Goal: Task Accomplishment & Management: Manage account settings

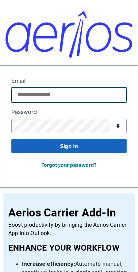
click at [56, 94] on input "Email" at bounding box center [68, 95] width 115 height 15
type input "**********"
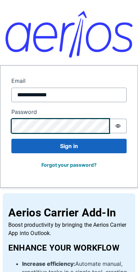
click at [69, 146] on button "Sign in" at bounding box center [68, 146] width 115 height 15
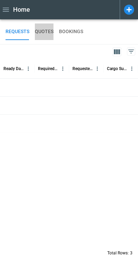
click at [51, 29] on button "QUOTES" at bounding box center [44, 31] width 19 height 17
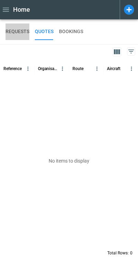
click at [15, 31] on button "REQUESTS" at bounding box center [18, 31] width 24 height 17
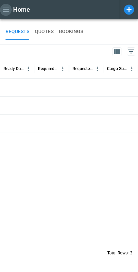
click at [6, 8] on icon "button" at bounding box center [6, 10] width 6 height 4
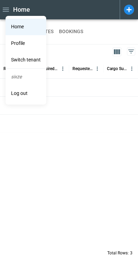
click at [23, 57] on li "Switch tenant" at bounding box center [26, 60] width 41 height 17
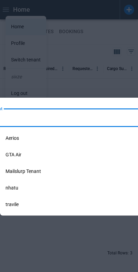
click at [35, 119] on input "Tenant List" at bounding box center [64, 118] width 169 height 12
click at [33, 137] on li "Aerios" at bounding box center [92, 138] width 185 height 17
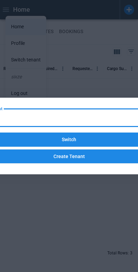
type input "******"
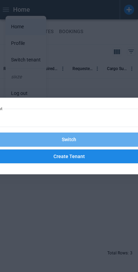
click at [51, 137] on button "Switch" at bounding box center [69, 140] width 185 height 14
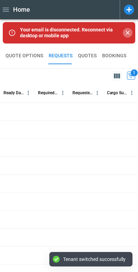
click at [128, 31] on icon "Close" at bounding box center [127, 32] width 7 height 7
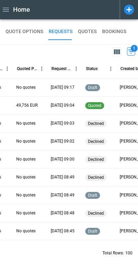
scroll to position [0, 333]
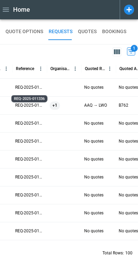
click at [18, 86] on p "REQ-2025-011336" at bounding box center [29, 88] width 29 height 6
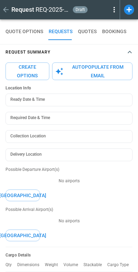
type textarea "*"
type input "**********"
click at [115, 11] on icon at bounding box center [114, 10] width 8 height 8
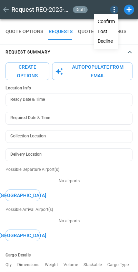
click at [106, 39] on button "Decline" at bounding box center [106, 41] width 23 height 10
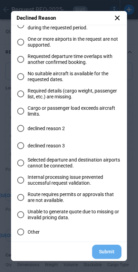
click at [104, 247] on button "Submit" at bounding box center [106, 252] width 29 height 14
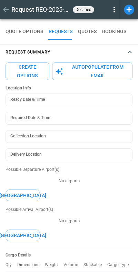
click at [112, 11] on icon at bounding box center [114, 10] width 8 height 8
click at [108, 22] on button "Reopen" at bounding box center [107, 22] width 22 height 10
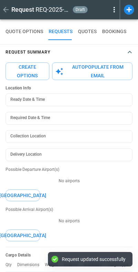
type textarea "*"
